Goal: Information Seeking & Learning: Learn about a topic

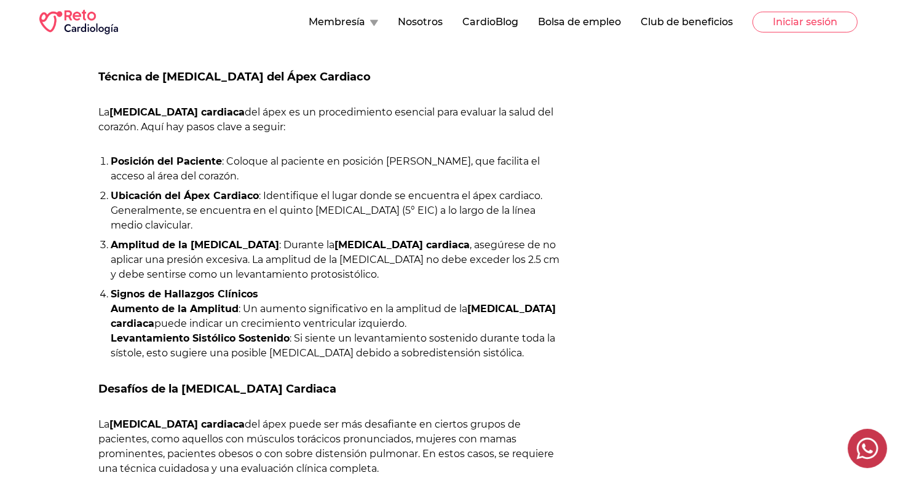
scroll to position [559, 0]
drag, startPoint x: 105, startPoint y: 145, endPoint x: 344, endPoint y: 349, distance: 314.3
click at [344, 349] on ol "Posición del Paciente : Coloque al paciente en posición [PERSON_NAME], que faci…" at bounding box center [331, 257] width 466 height 207
copy ol "Posición del Paciente : Coloque al paciente en posición [PERSON_NAME], que faci…"
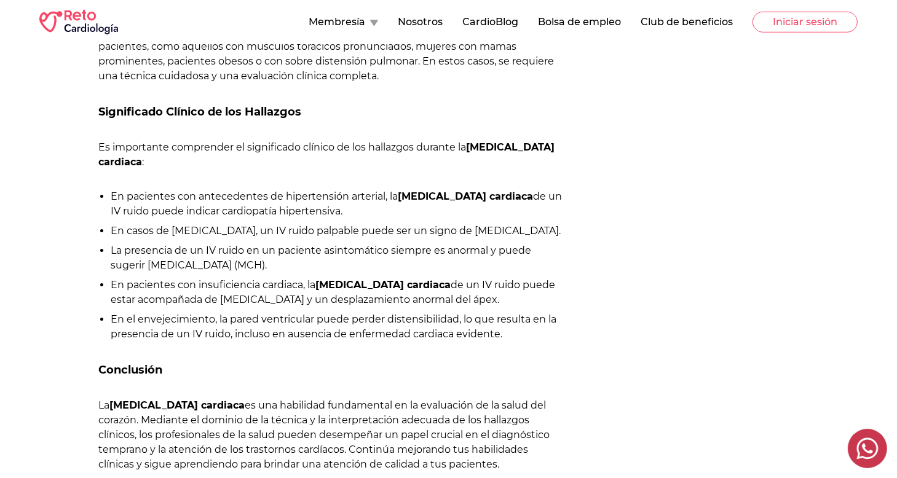
scroll to position [953, 0]
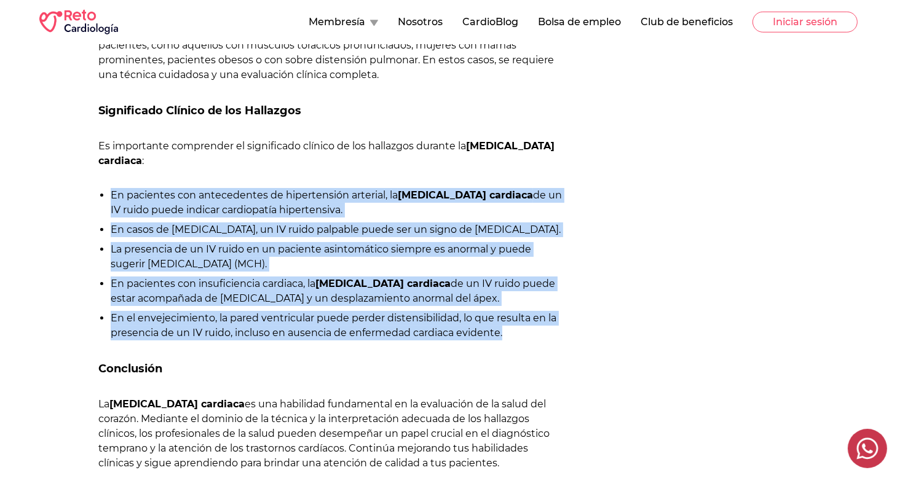
drag, startPoint x: 110, startPoint y: 191, endPoint x: 505, endPoint y: 347, distance: 424.3
click at [505, 340] on ul "En pacientes con antecedentes de hipertensión arterial, la palpación cardiaca d…" at bounding box center [331, 264] width 466 height 152
copy ul "En pacientes con antecedentes de hipertensión arterial, la palpación cardiaca d…"
